Goal: Task Accomplishment & Management: Complete application form

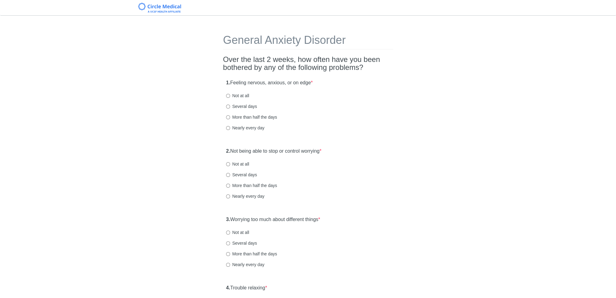
click at [246, 94] on label "Not at all" at bounding box center [237, 96] width 23 height 6
click at [230, 94] on input "Not at all" at bounding box center [228, 96] width 4 height 4
radio input "true"
click at [244, 162] on label "Not at all" at bounding box center [237, 164] width 23 height 6
click at [230, 162] on input "Not at all" at bounding box center [228, 164] width 4 height 4
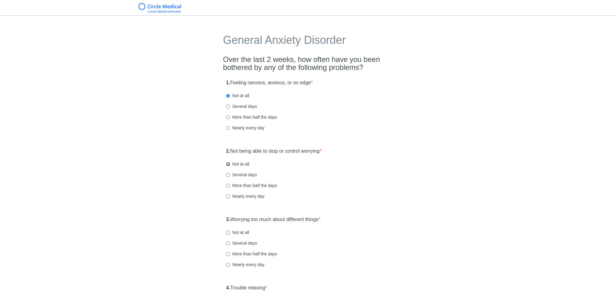
radio input "true"
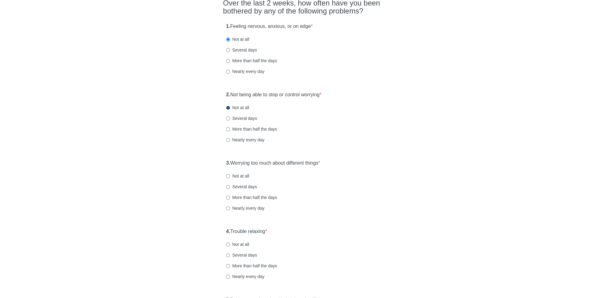
scroll to position [68, 0]
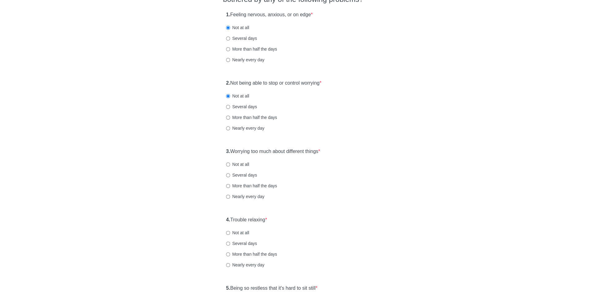
click at [244, 164] on label "Not at all" at bounding box center [237, 164] width 23 height 6
click at [230, 164] on input "Not at all" at bounding box center [228, 164] width 4 height 4
radio input "true"
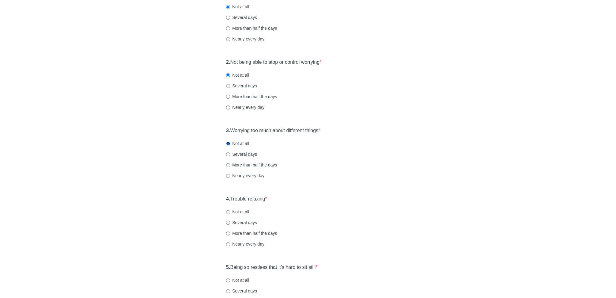
scroll to position [136, 0]
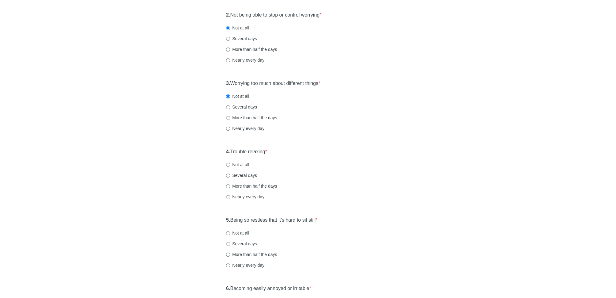
click at [237, 162] on label "Not at all" at bounding box center [237, 164] width 23 height 6
click at [230, 163] on input "Not at all" at bounding box center [228, 165] width 4 height 4
radio input "true"
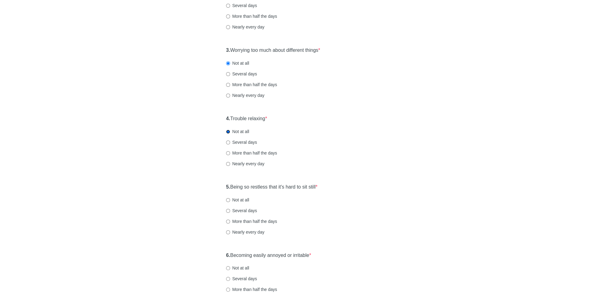
scroll to position [212, 0]
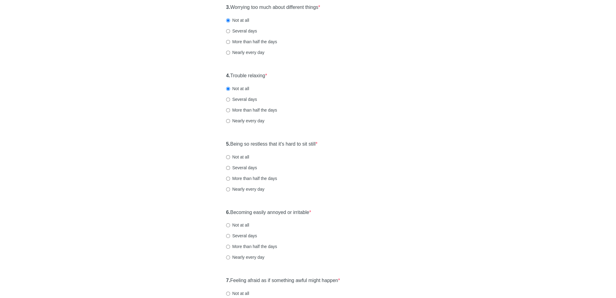
click at [237, 158] on label "Not at all" at bounding box center [237, 157] width 23 height 6
click at [230, 158] on input "Not at all" at bounding box center [228, 157] width 4 height 4
radio input "true"
click at [240, 162] on div "5. Being so restless that it's hard to sit still * Not at all Several days More…" at bounding box center [308, 170] width 170 height 64
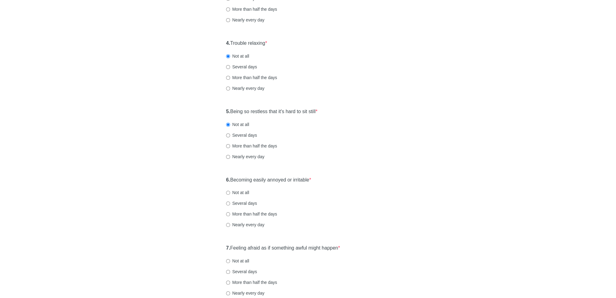
scroll to position [287, 0]
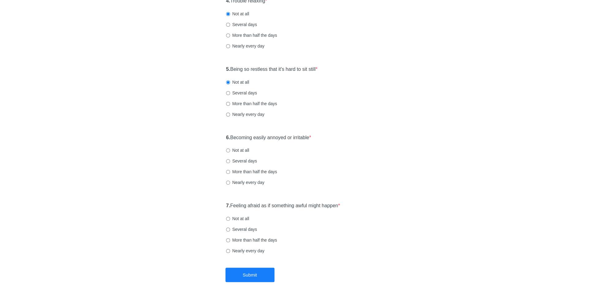
click at [242, 150] on label "Not at all" at bounding box center [237, 150] width 23 height 6
click at [230, 150] on input "Not at all" at bounding box center [228, 150] width 4 height 4
radio input "true"
click at [243, 218] on label "Not at all" at bounding box center [237, 218] width 23 height 6
click at [230, 218] on input "Not at all" at bounding box center [228, 219] width 4 height 4
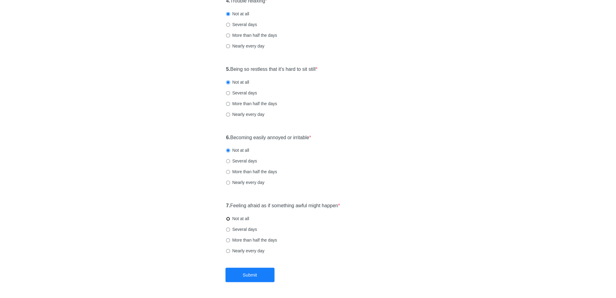
radio input "true"
click at [248, 275] on button "Submit" at bounding box center [249, 274] width 49 height 14
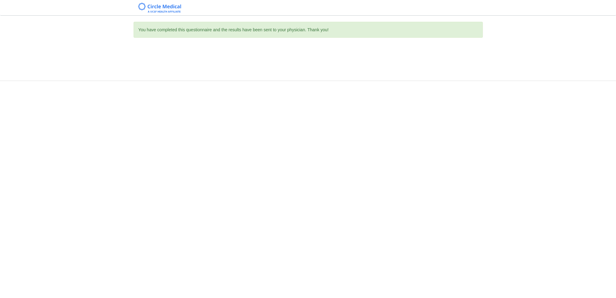
scroll to position [0, 0]
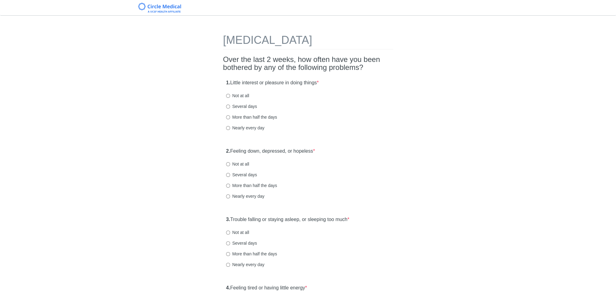
click at [241, 97] on label "Not at all" at bounding box center [237, 96] width 23 height 6
click at [230, 97] on input "Not at all" at bounding box center [228, 96] width 4 height 4
radio input "true"
click at [243, 163] on label "Not at all" at bounding box center [237, 164] width 23 height 6
click at [230, 163] on input "Not at all" at bounding box center [228, 164] width 4 height 4
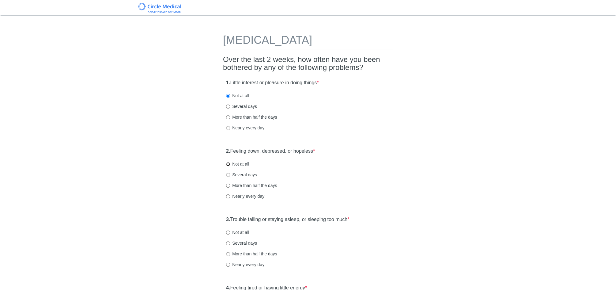
radio input "true"
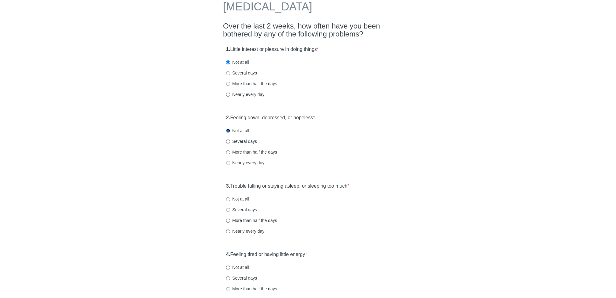
scroll to position [50, 0]
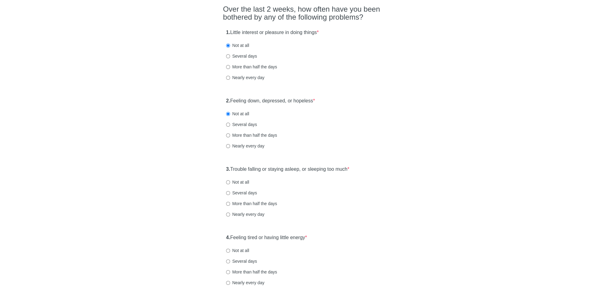
click at [246, 184] on label "Not at all" at bounding box center [237, 182] width 23 height 6
click at [230, 184] on input "Not at all" at bounding box center [228, 182] width 4 height 4
radio input "true"
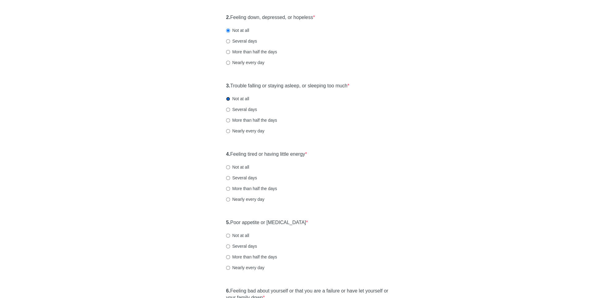
scroll to position [151, 0]
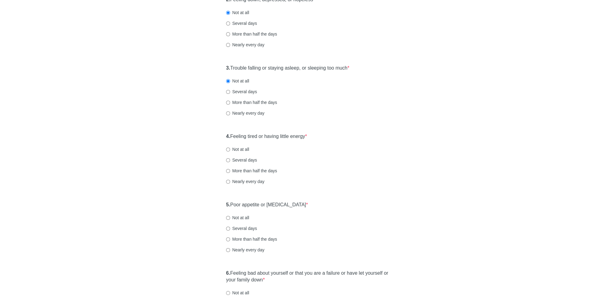
click at [243, 147] on label "Not at all" at bounding box center [237, 149] width 23 height 6
click at [230, 147] on input "Not at all" at bounding box center [228, 149] width 4 height 4
radio input "true"
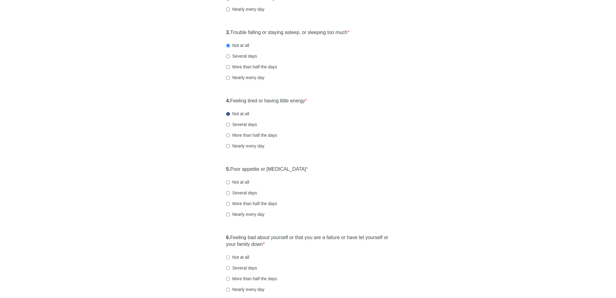
scroll to position [237, 0]
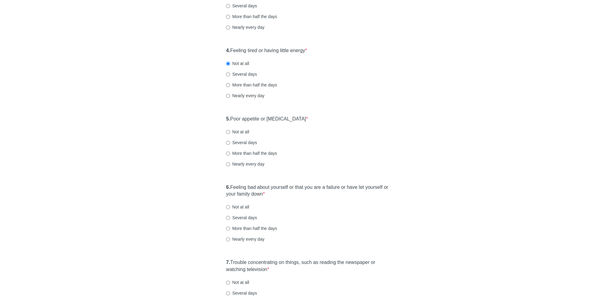
click at [237, 130] on label "Not at all" at bounding box center [237, 132] width 23 height 6
click at [230, 130] on input "Not at all" at bounding box center [228, 132] width 4 height 4
radio input "true"
click at [238, 204] on label "Not at all" at bounding box center [237, 207] width 23 height 6
click at [230, 205] on input "Not at all" at bounding box center [228, 207] width 4 height 4
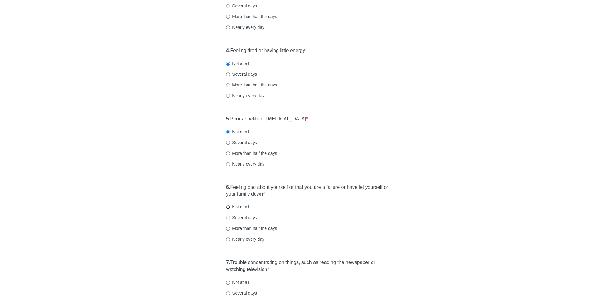
radio input "true"
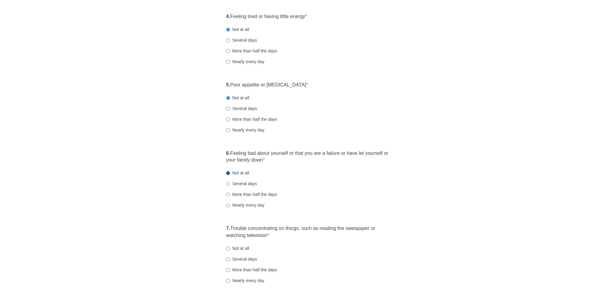
scroll to position [277, 0]
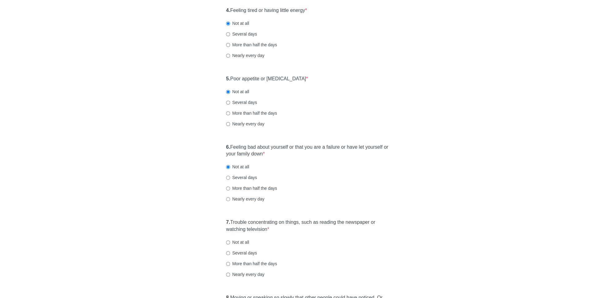
click at [238, 241] on label "Not at all" at bounding box center [237, 242] width 23 height 6
click at [230, 241] on input "Not at all" at bounding box center [228, 242] width 4 height 4
radio input "true"
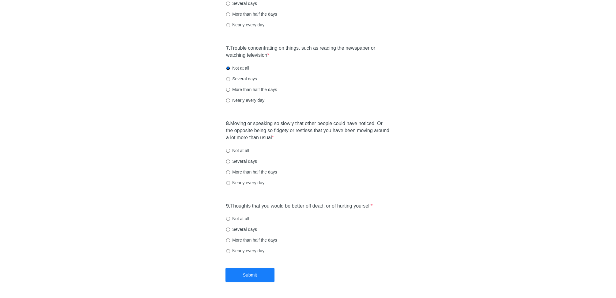
scroll to position [452, 0]
click at [238, 149] on label "Not at all" at bounding box center [237, 149] width 23 height 6
click at [230, 149] on input "Not at all" at bounding box center [228, 150] width 4 height 4
radio input "true"
click at [248, 215] on label "Not at all" at bounding box center [237, 217] width 23 height 6
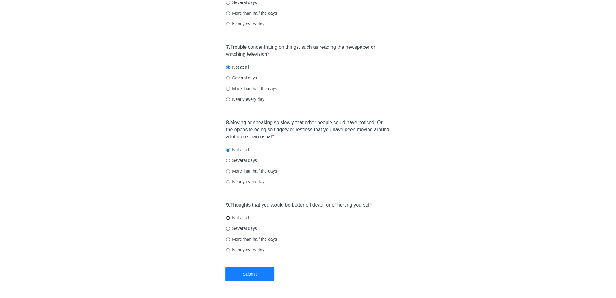
click at [230, 216] on input "Not at all" at bounding box center [228, 218] width 4 height 4
radio input "true"
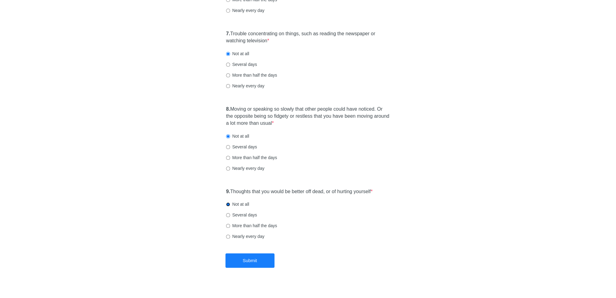
scroll to position [472, 0]
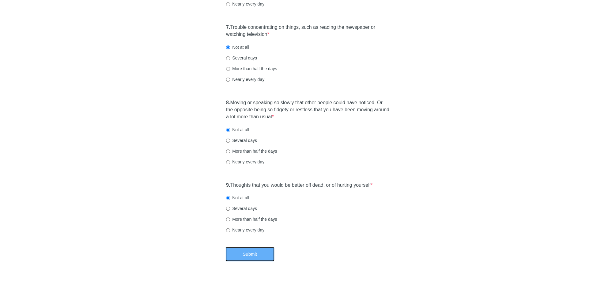
click at [257, 254] on button "Submit" at bounding box center [249, 254] width 49 height 14
